Goal: Navigation & Orientation: Understand site structure

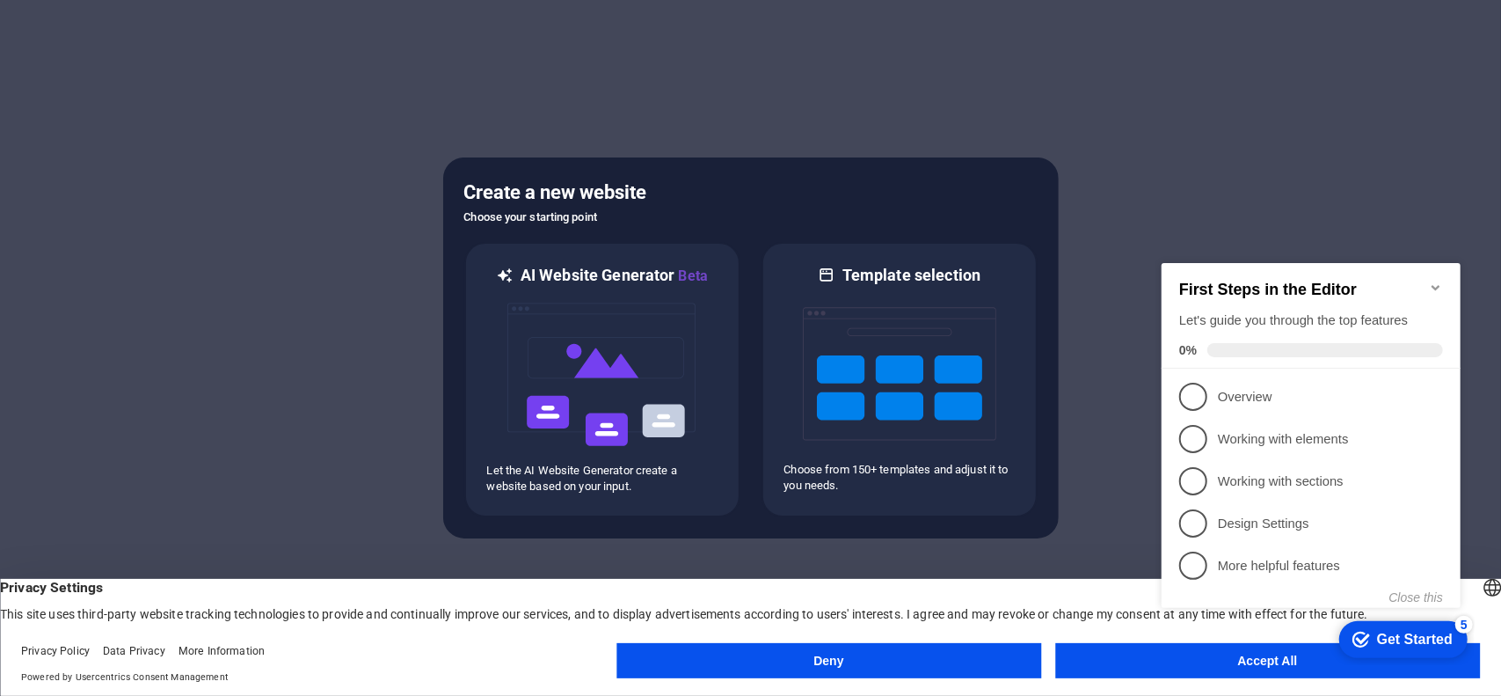
click at [743, 655] on button "Deny" at bounding box center [829, 660] width 425 height 35
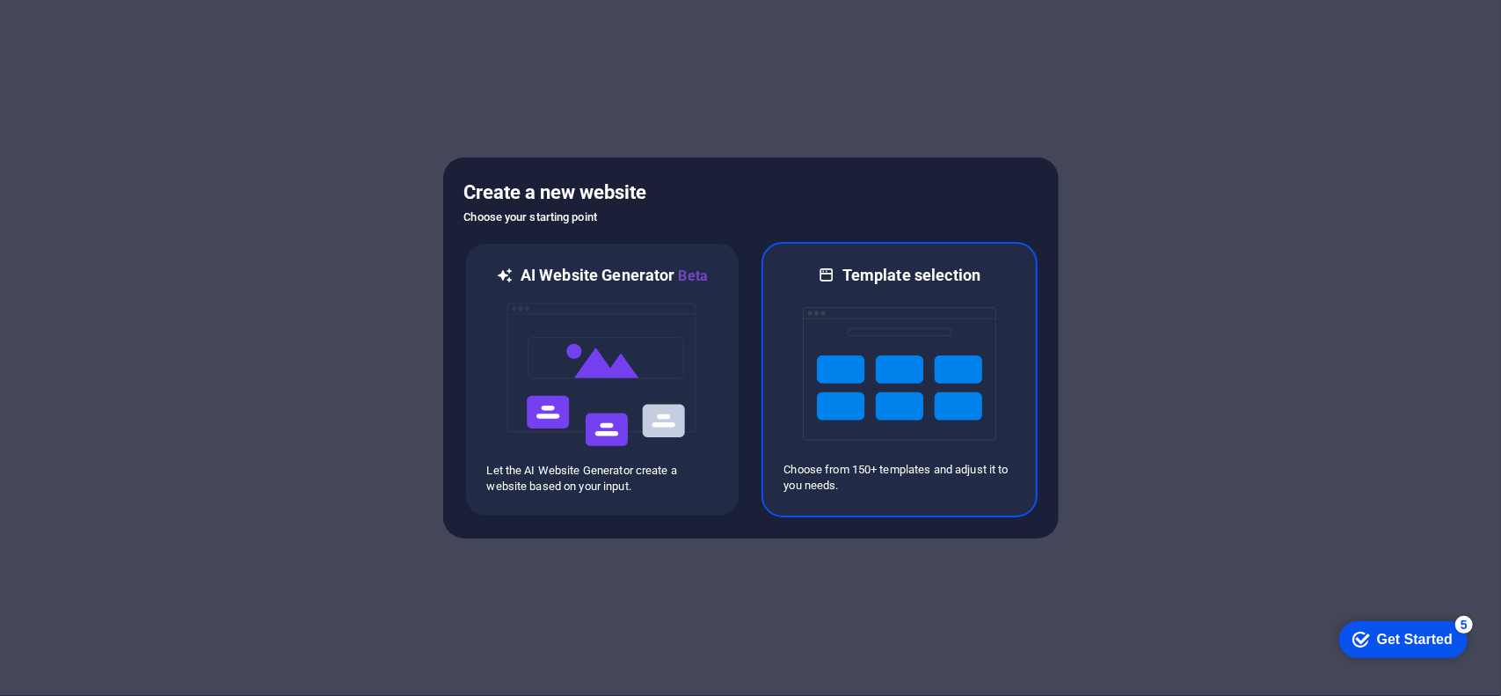
click at [850, 413] on img at bounding box center [900, 374] width 194 height 176
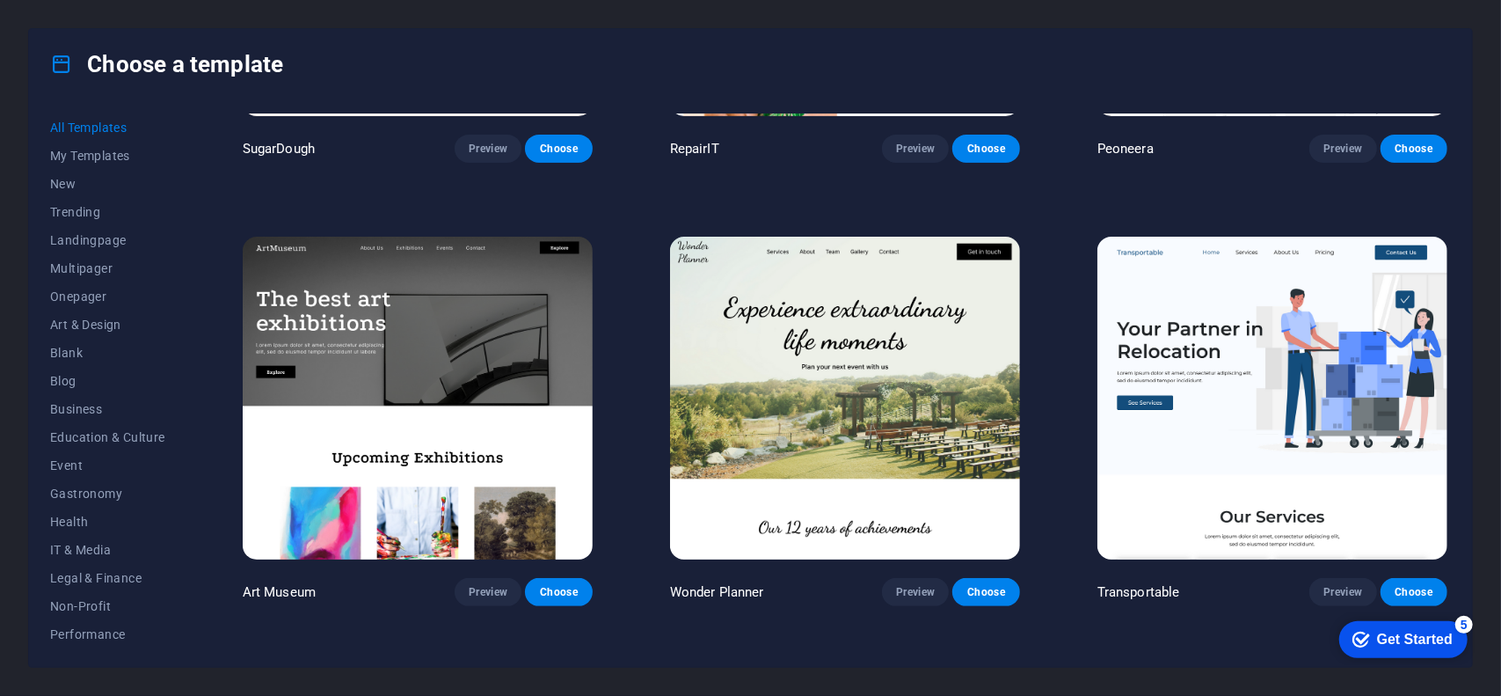
scroll to position [410, 0]
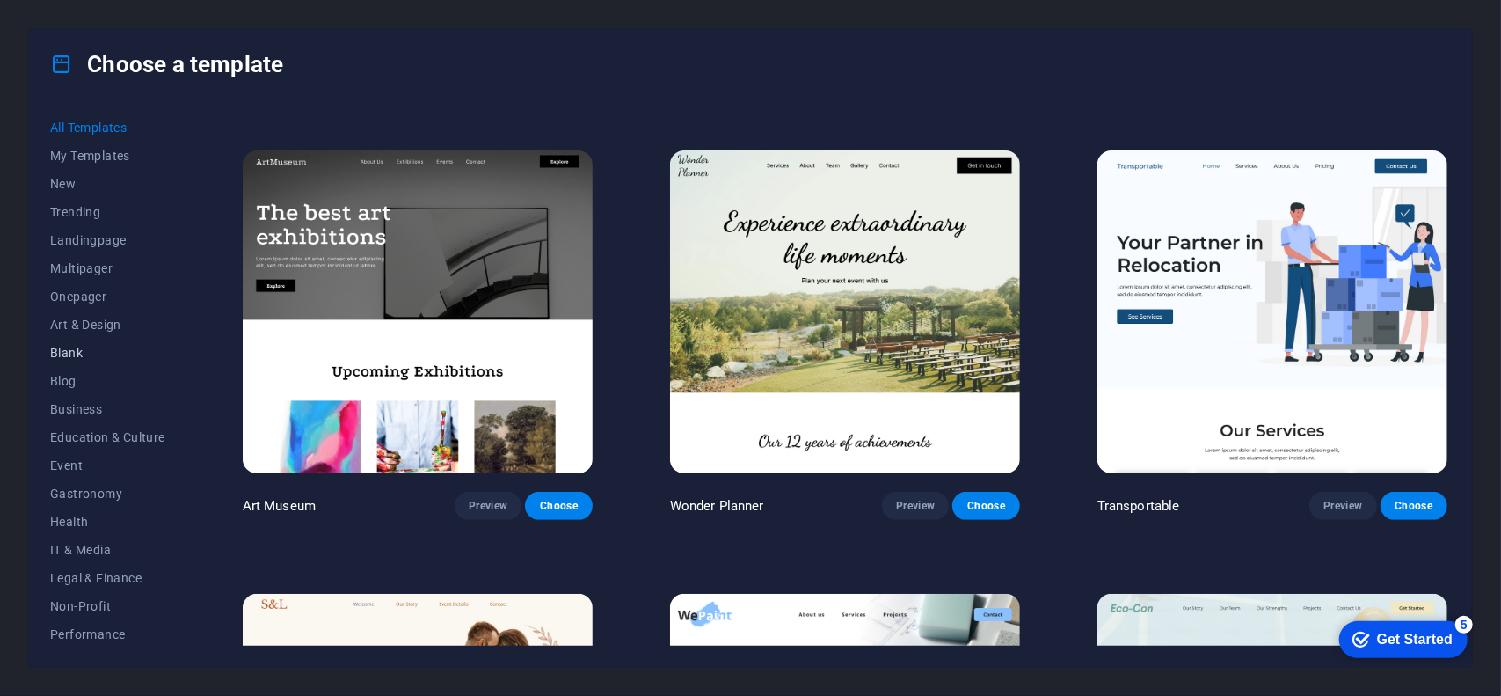
click at [73, 362] on button "Blank" at bounding box center [107, 353] width 115 height 28
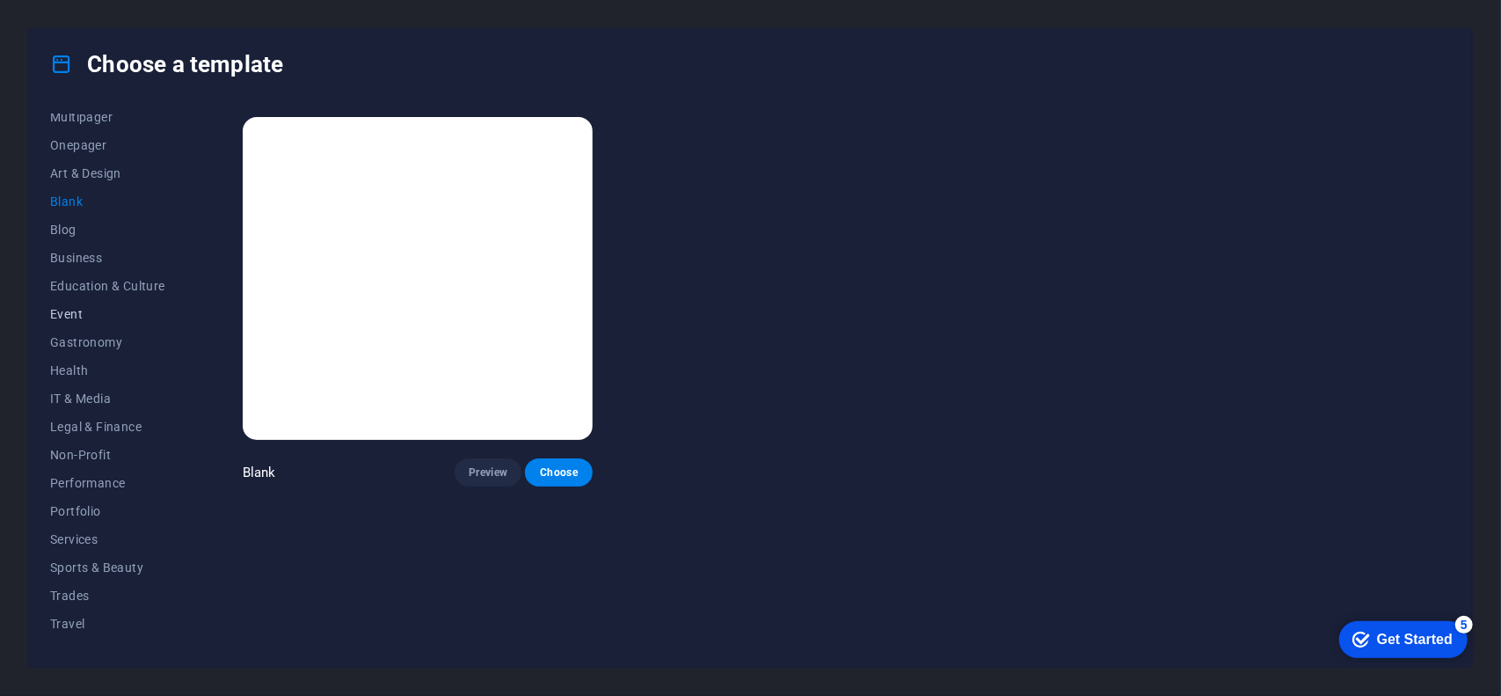
scroll to position [171, 0]
click at [81, 526] on span "Services" at bounding box center [107, 520] width 115 height 14
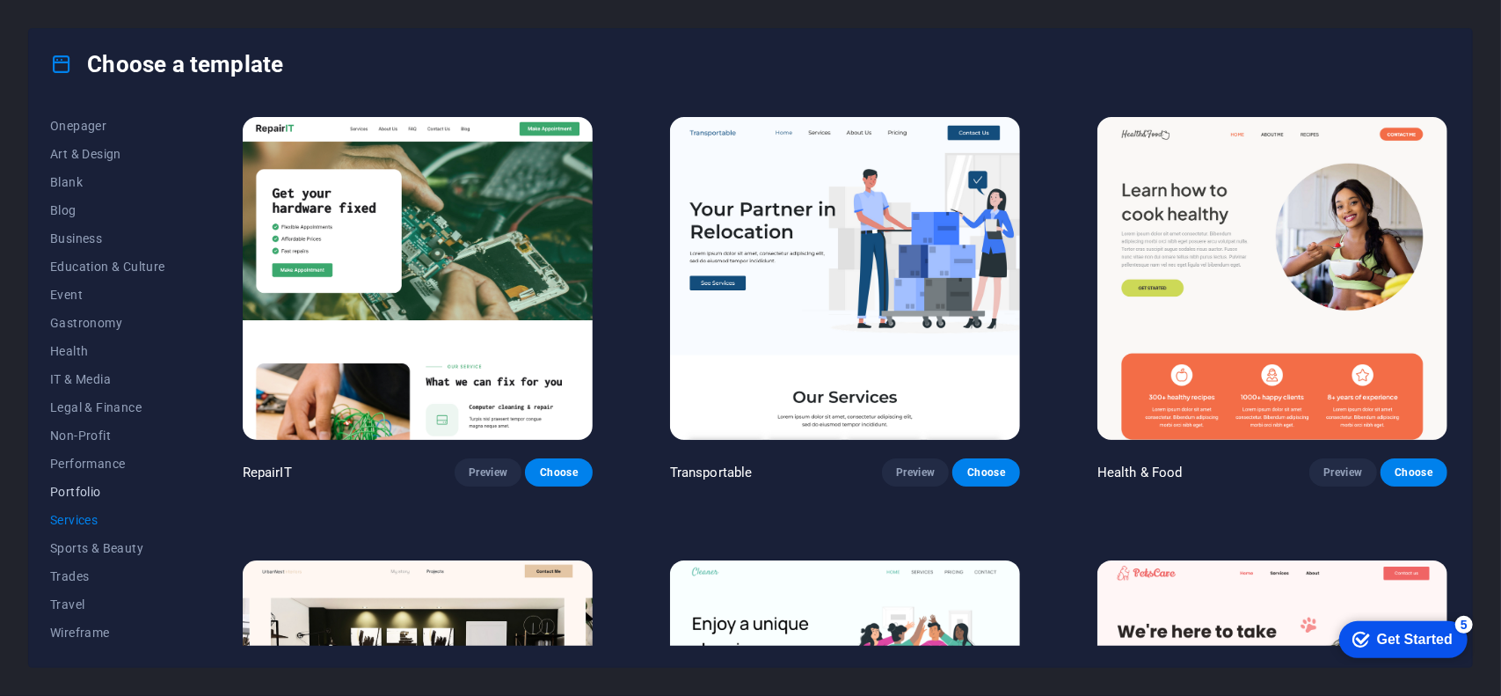
click at [80, 488] on span "Portfolio" at bounding box center [107, 492] width 115 height 14
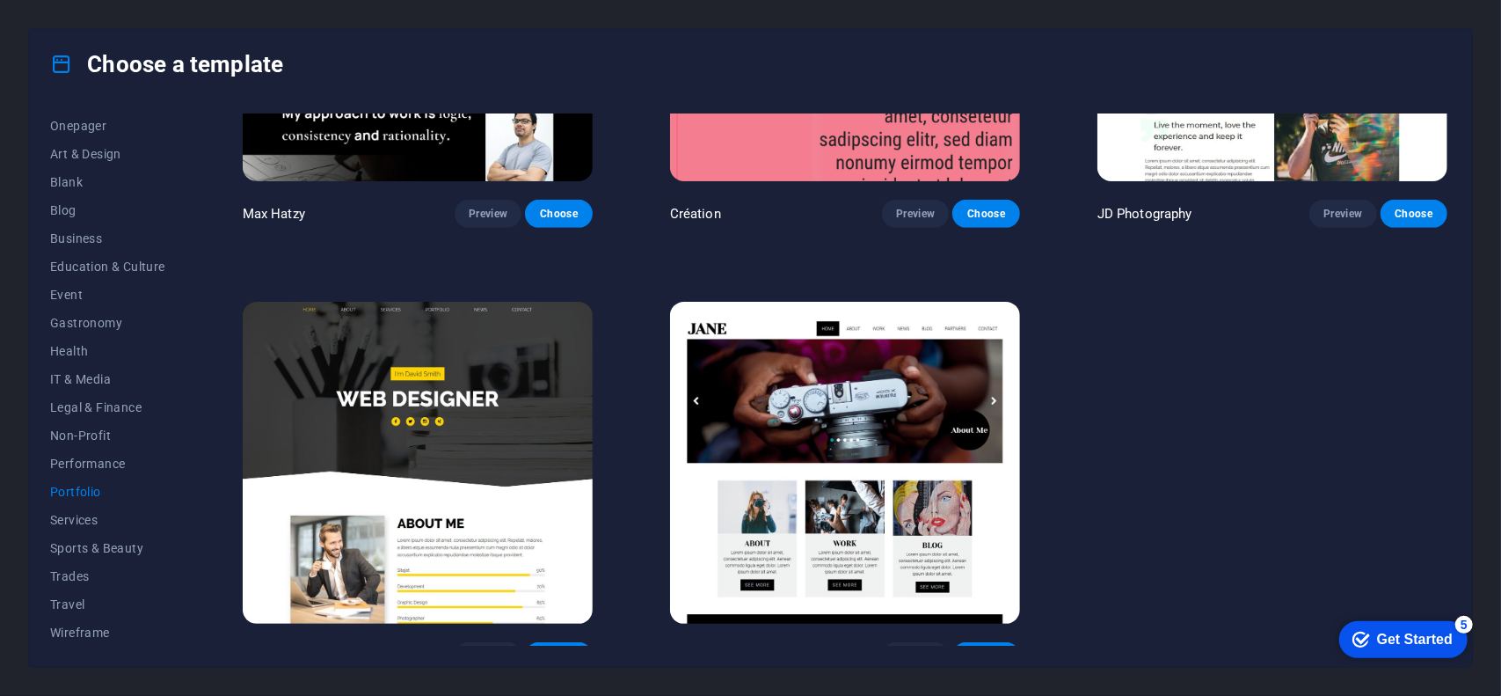
scroll to position [720, 0]
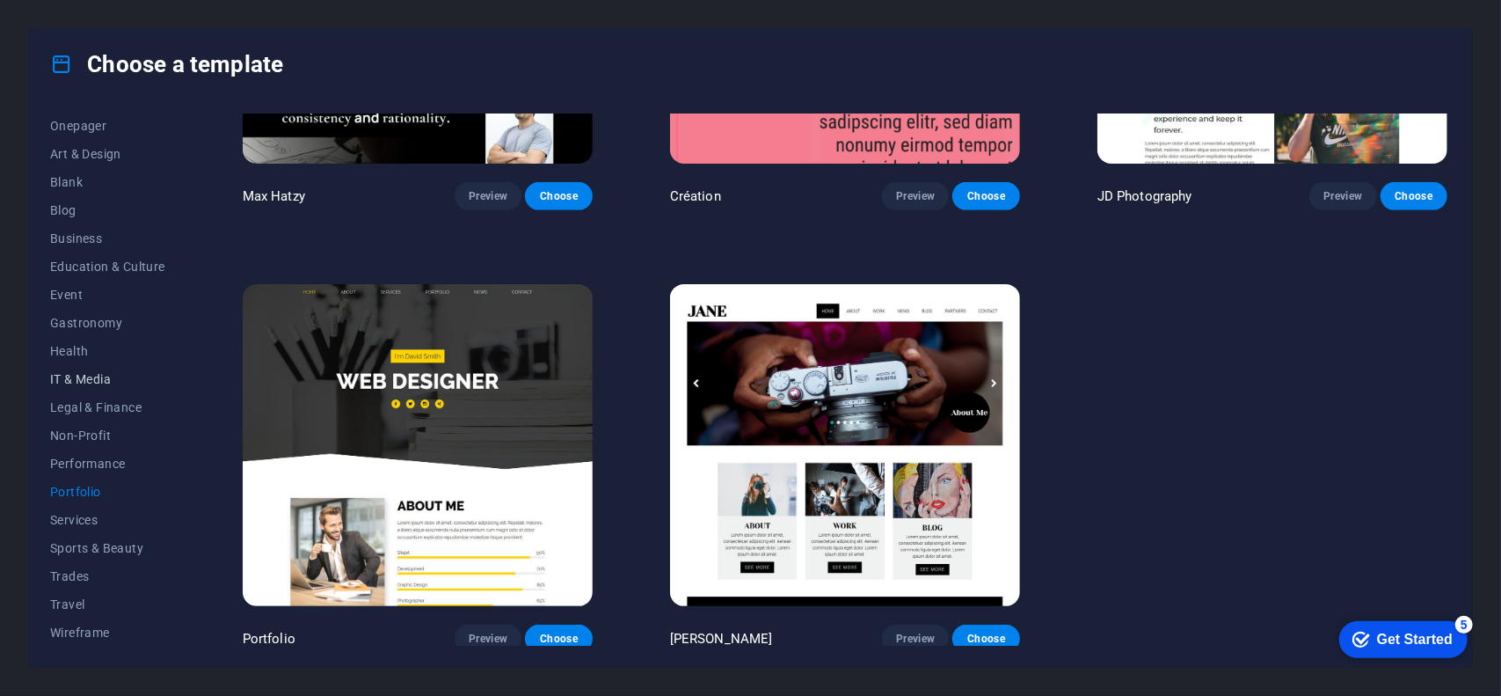
click at [78, 379] on span "IT & Media" at bounding box center [107, 379] width 115 height 14
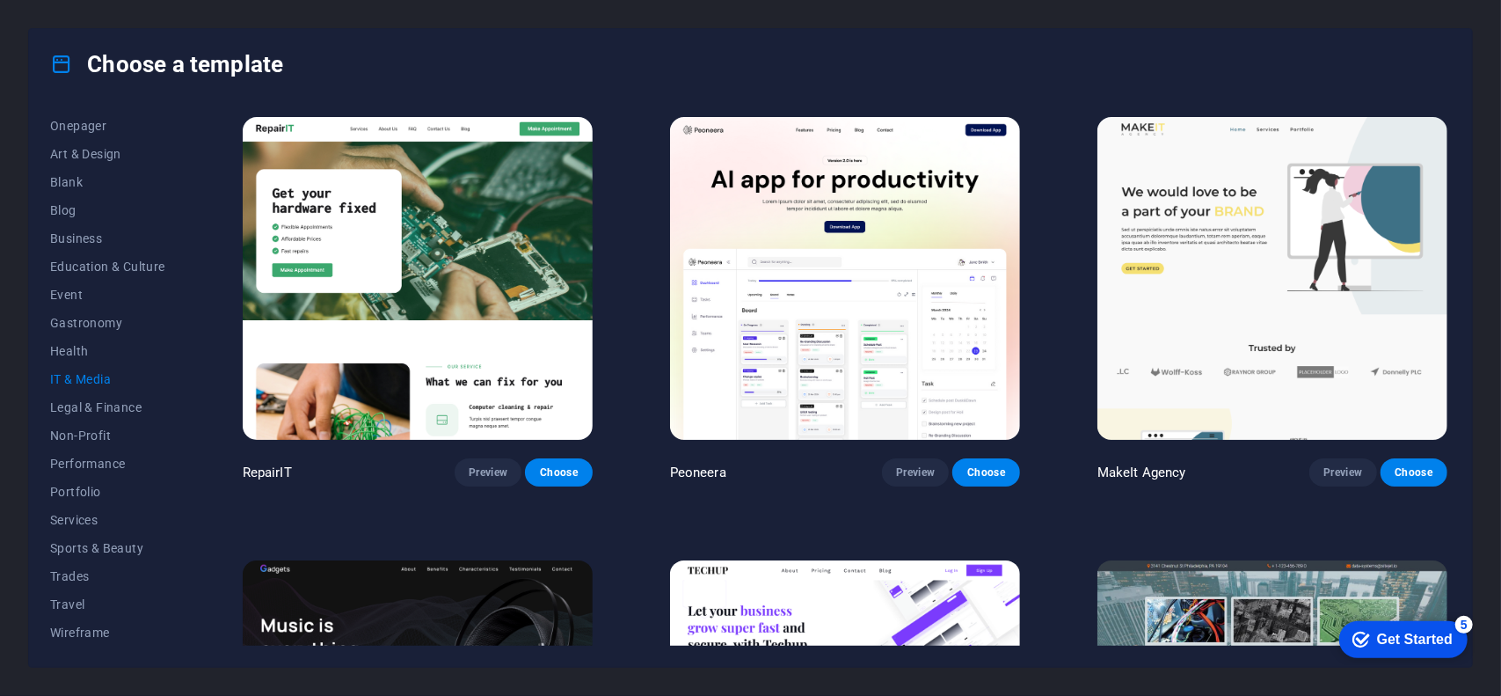
scroll to position [0, 0]
click at [88, 302] on span "Onepager" at bounding box center [107, 296] width 115 height 14
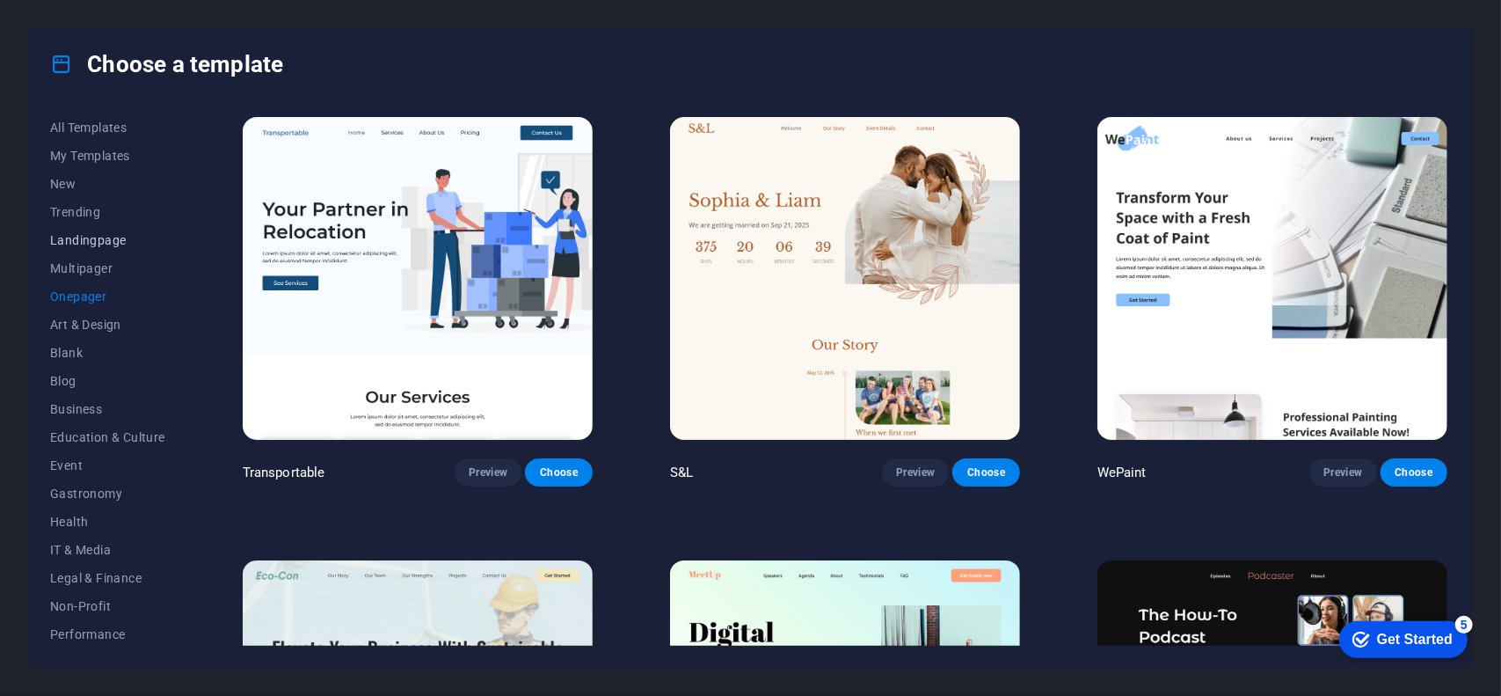
click at [86, 242] on span "Landingpage" at bounding box center [107, 240] width 115 height 14
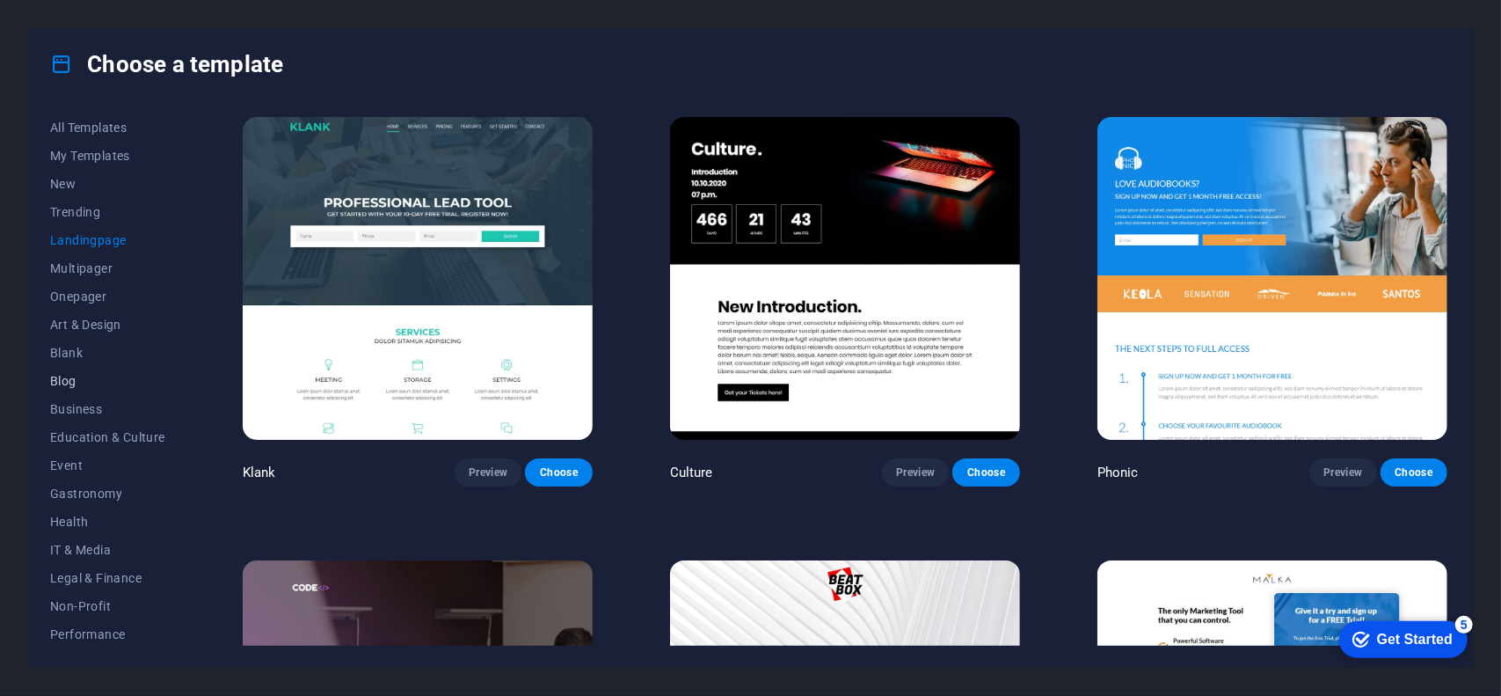
click at [75, 376] on span "Blog" at bounding box center [107, 381] width 115 height 14
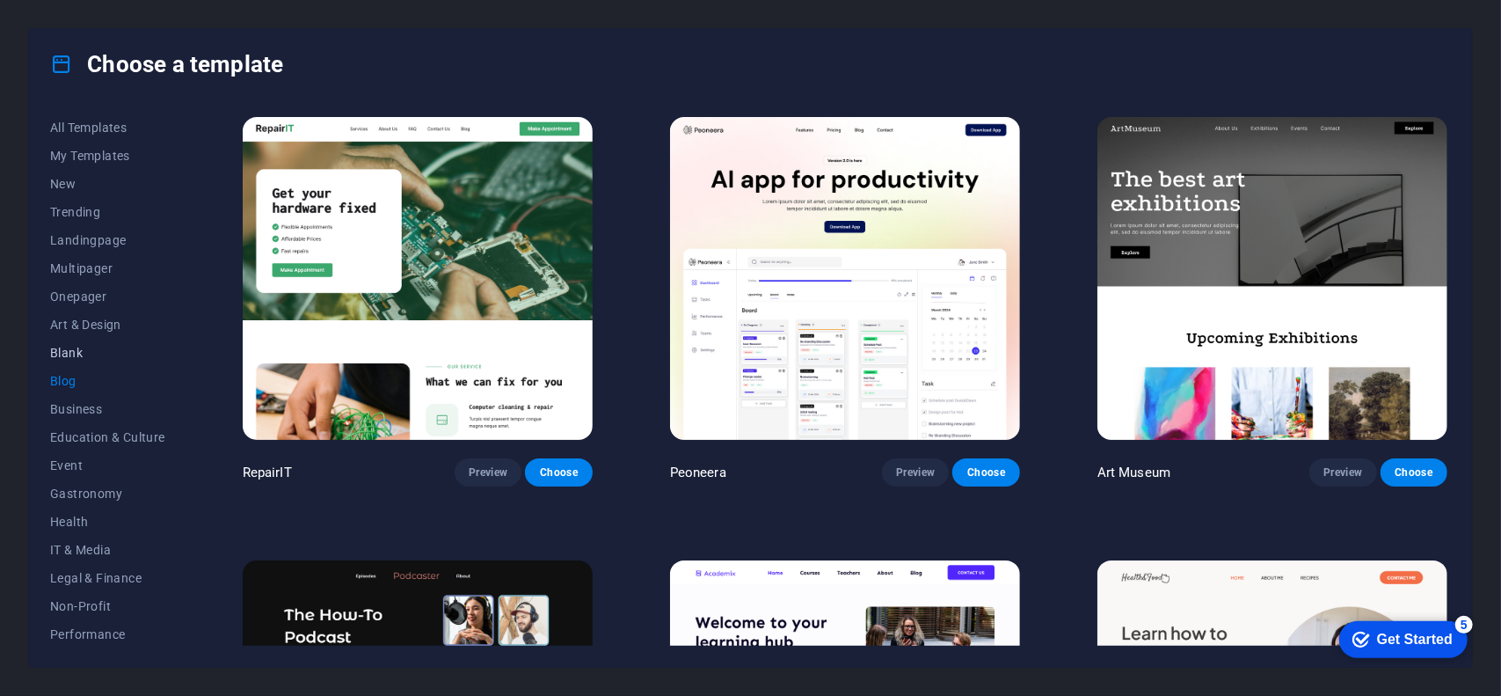
click at [69, 355] on span "Blank" at bounding box center [107, 353] width 115 height 14
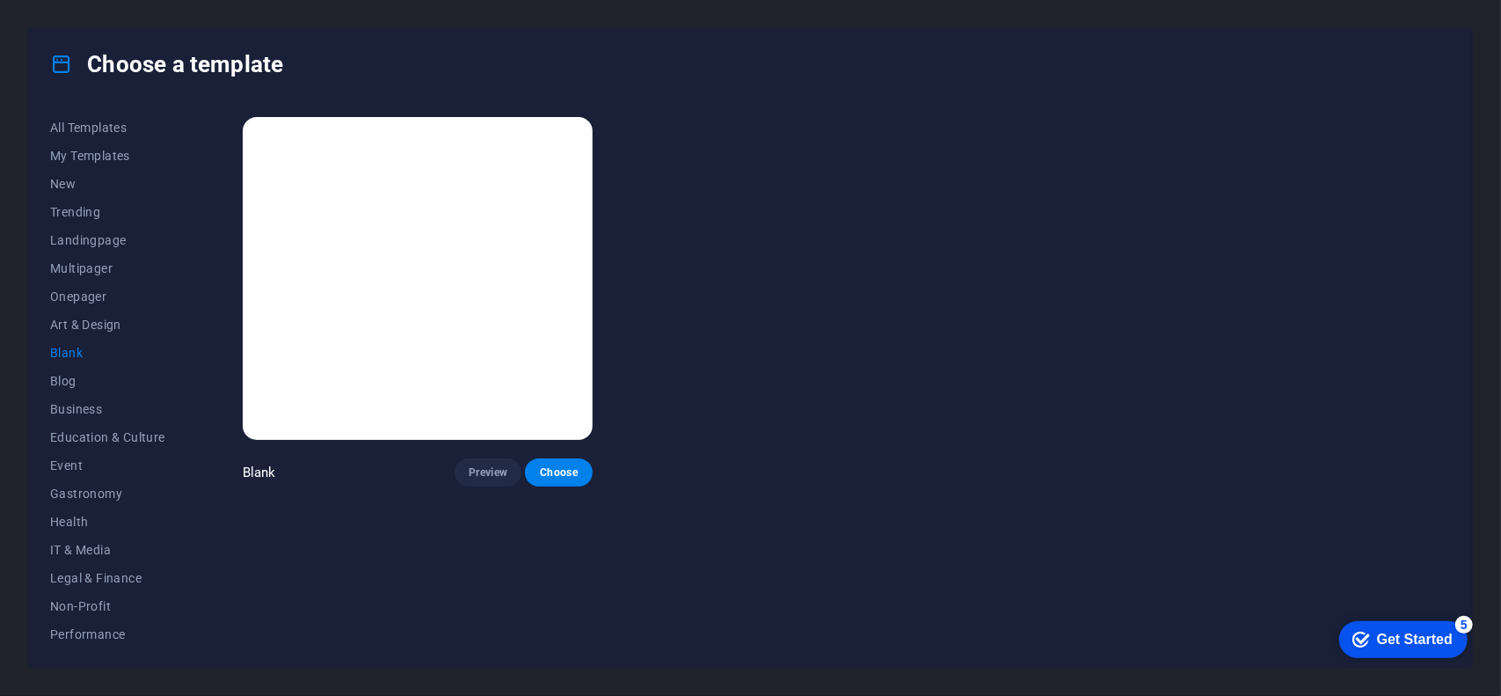
click at [316, 323] on img at bounding box center [418, 278] width 350 height 323
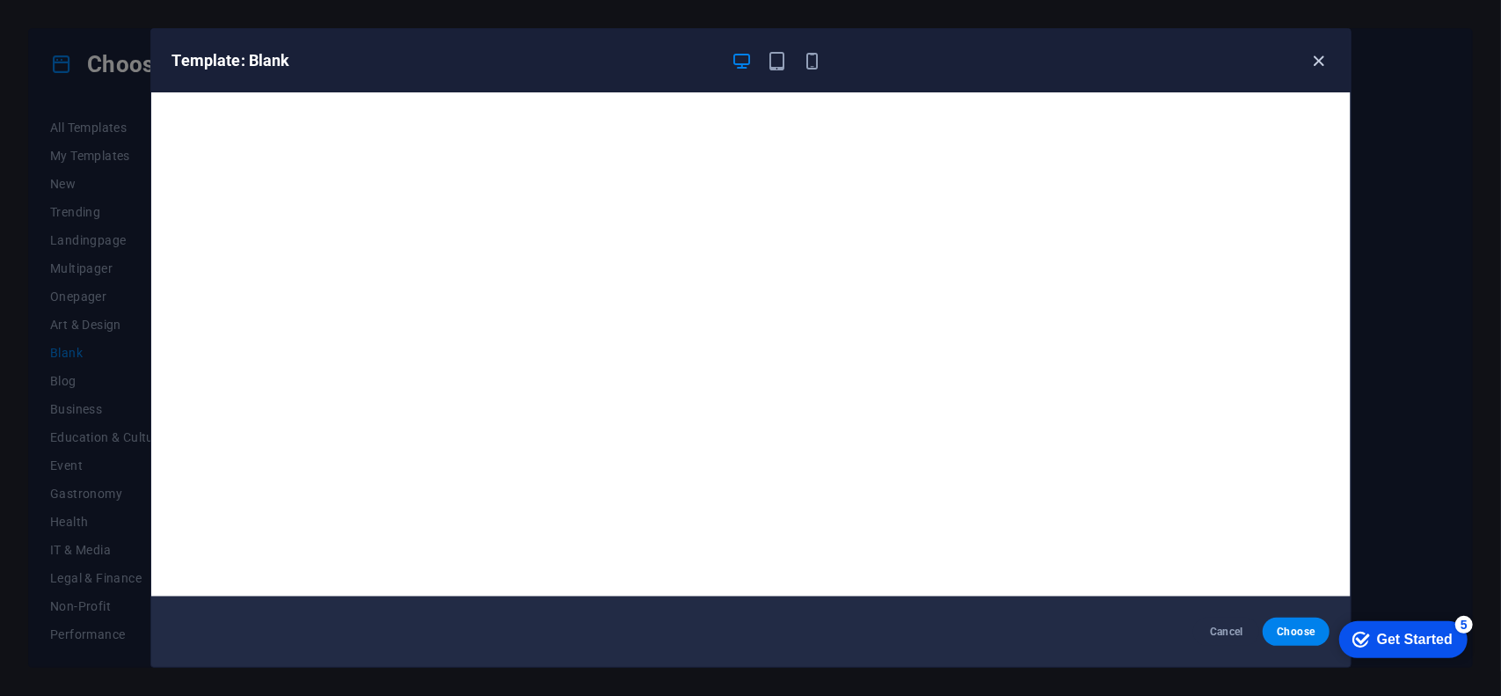
click at [1311, 58] on icon "button" at bounding box center [1319, 61] width 20 height 20
